Goal: Task Accomplishment & Management: Complete application form

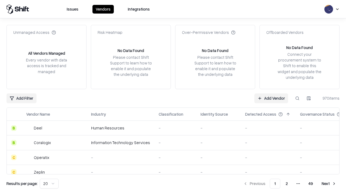
click at [271, 98] on link "Add Vendor" at bounding box center [272, 98] width 34 height 10
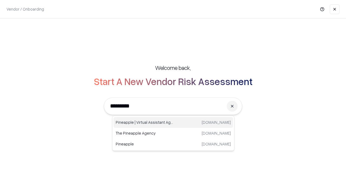
click at [173, 122] on div "Pineapple | Virtual Assistant Agency [DOMAIN_NAME]" at bounding box center [174, 122] width 120 height 11
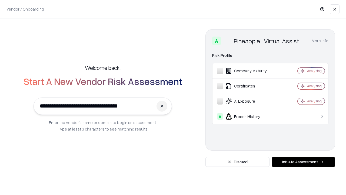
type input "**********"
click at [304, 162] on button "Initiate Assessment" at bounding box center [304, 162] width 64 height 10
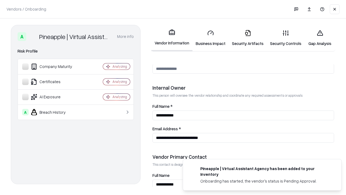
scroll to position [280, 0]
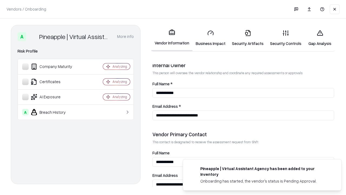
click at [211, 38] on link "Business Impact" at bounding box center [211, 37] width 36 height 25
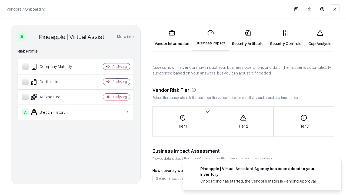
click at [248, 38] on link "Security Artifacts" at bounding box center [248, 37] width 38 height 25
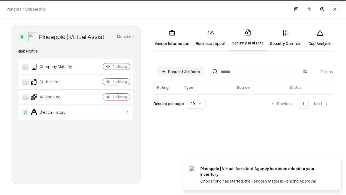
click at [181, 71] on button "Request Artifacts" at bounding box center [180, 72] width 47 height 10
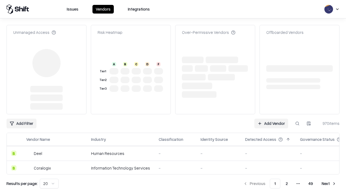
click at [271, 118] on link "Add Vendor" at bounding box center [272, 123] width 34 height 10
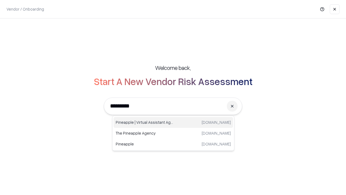
click at [173, 122] on div "Pineapple | Virtual Assistant Agency [DOMAIN_NAME]" at bounding box center [174, 122] width 120 height 11
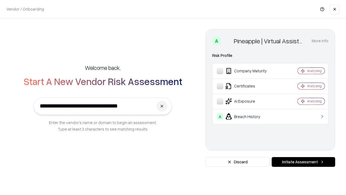
type input "**********"
click at [304, 162] on button "Initiate Assessment" at bounding box center [304, 162] width 64 height 10
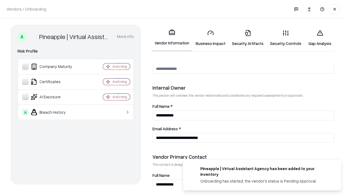
scroll to position [280, 0]
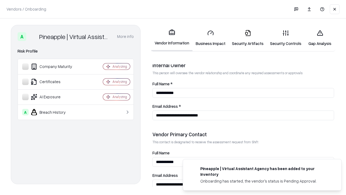
click at [320, 38] on link "Gap Analysis" at bounding box center [320, 37] width 31 height 25
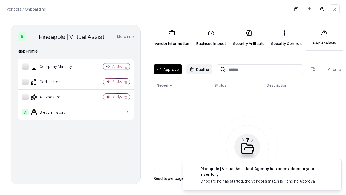
click at [168, 69] on button "Approve" at bounding box center [168, 69] width 28 height 10
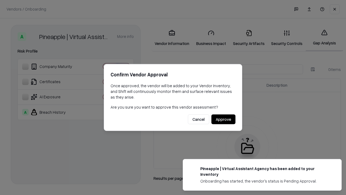
click at [223, 119] on button "Approve" at bounding box center [224, 119] width 24 height 10
